Goal: Information Seeking & Learning: Learn about a topic

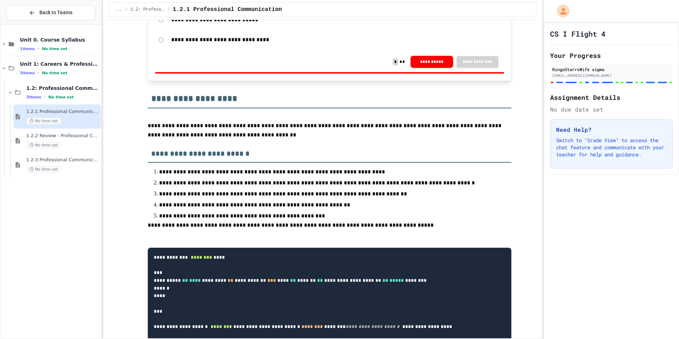
scroll to position [284, 0]
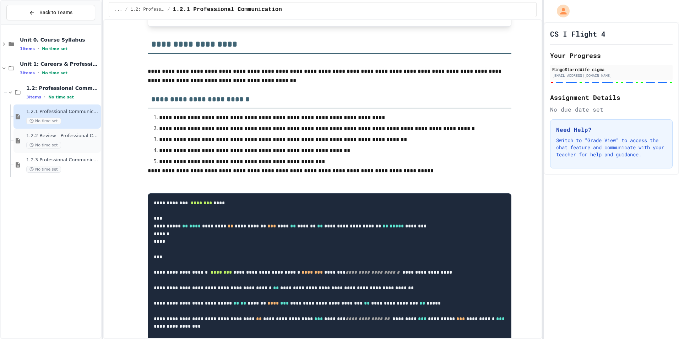
click at [72, 136] on span "1.2.2 Review - Professional Communication" at bounding box center [62, 136] width 73 height 6
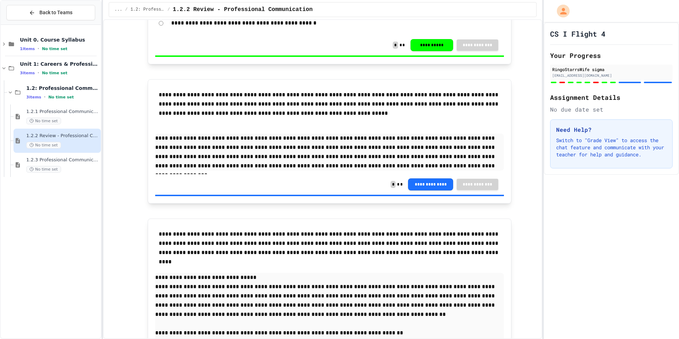
scroll to position [1408, 0]
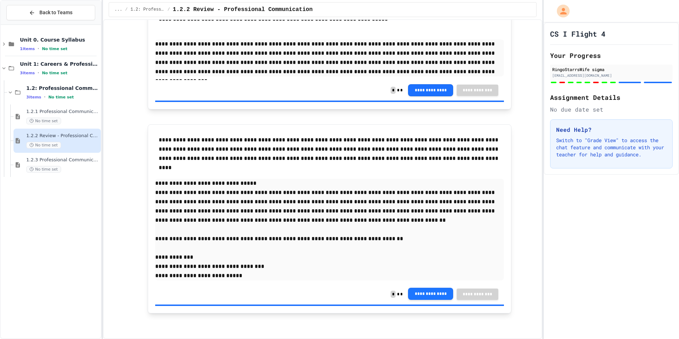
click at [434, 294] on button "**********" at bounding box center [430, 294] width 45 height 12
click at [75, 163] on div "1.2.3 Professional Communication Challenge No time set" at bounding box center [62, 165] width 73 height 16
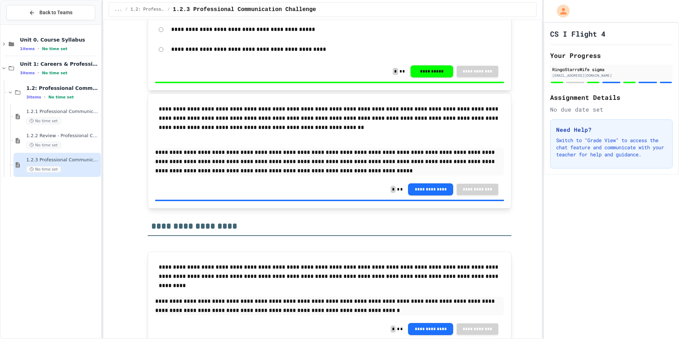
scroll to position [802, 0]
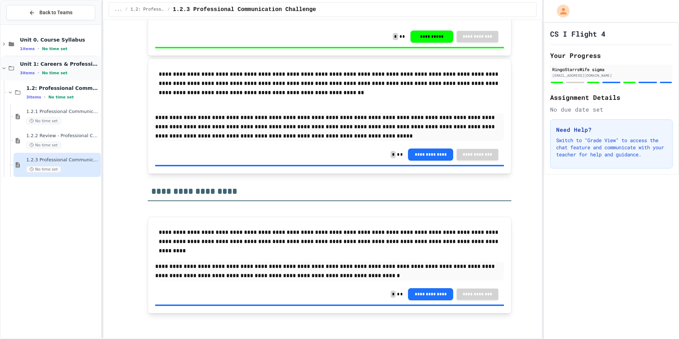
click at [55, 65] on span "Unit 1: Careers & Professionalism" at bounding box center [60, 64] width 80 height 6
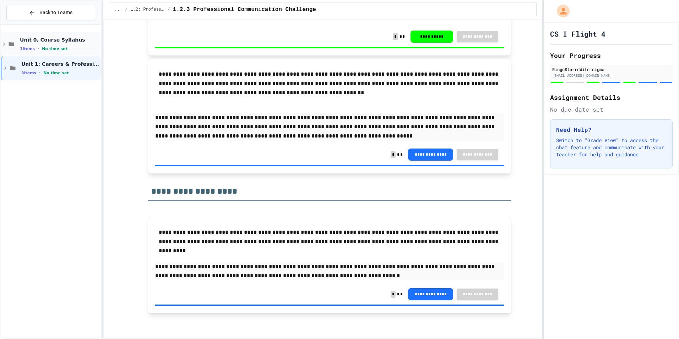
click at [62, 38] on span "Unit 0. Course Syllabus" at bounding box center [60, 40] width 80 height 6
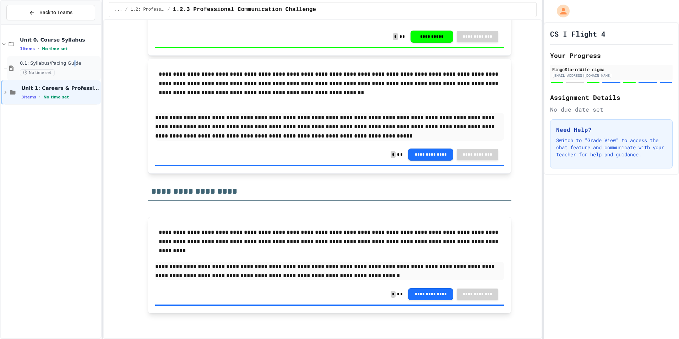
click at [68, 63] on span "0.1: Syllabus/Pacing Guide" at bounding box center [60, 63] width 80 height 6
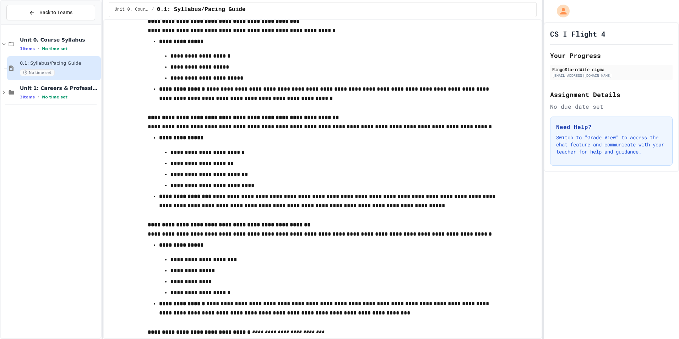
scroll to position [1340, 0]
